Goal: Browse casually: Explore the website without a specific task or goal

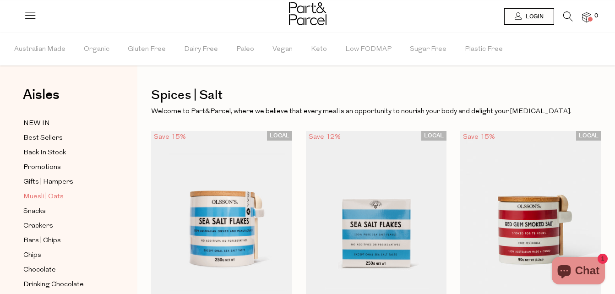
drag, startPoint x: 621, startPoint y: 21, endPoint x: 37, endPoint y: 192, distance: 608.7
click at [37, 192] on span "Muesli | Oats" at bounding box center [43, 196] width 40 height 11
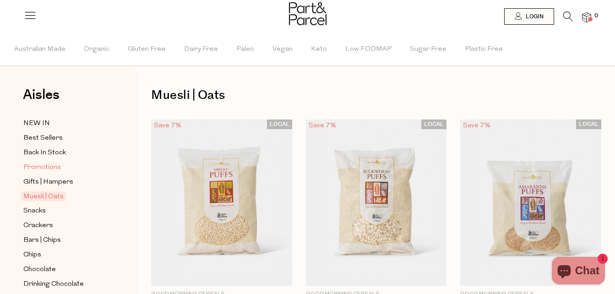
click at [31, 167] on span "Promotions" at bounding box center [42, 167] width 38 height 11
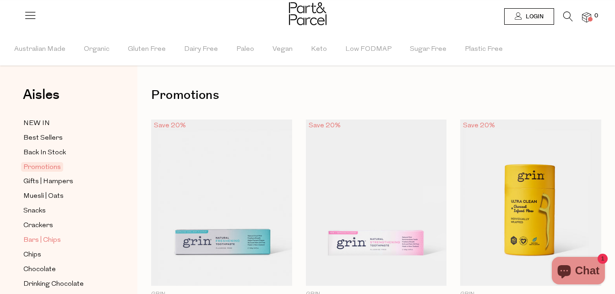
click at [32, 235] on span "Bars | Chips" at bounding box center [42, 240] width 38 height 11
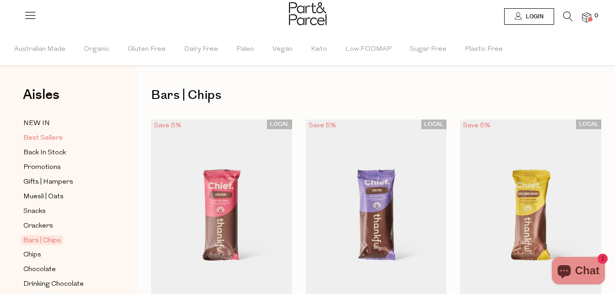
click at [40, 134] on span "Best Sellers" at bounding box center [42, 138] width 39 height 11
